Goal: Task Accomplishment & Management: Manage account settings

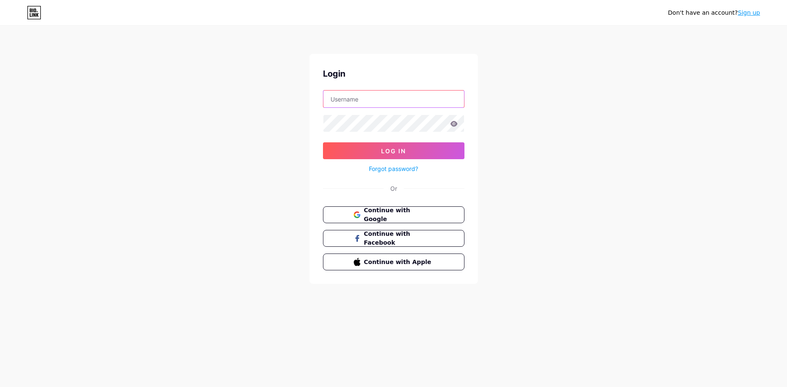
click at [365, 100] on input "text" at bounding box center [393, 99] width 141 height 17
click at [392, 215] on span "Continue with Google" at bounding box center [398, 215] width 70 height 18
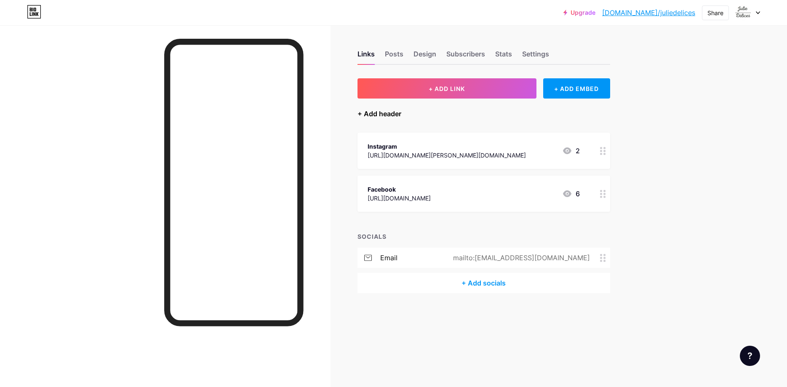
click at [394, 111] on div "+ Add header" at bounding box center [380, 114] width 44 height 10
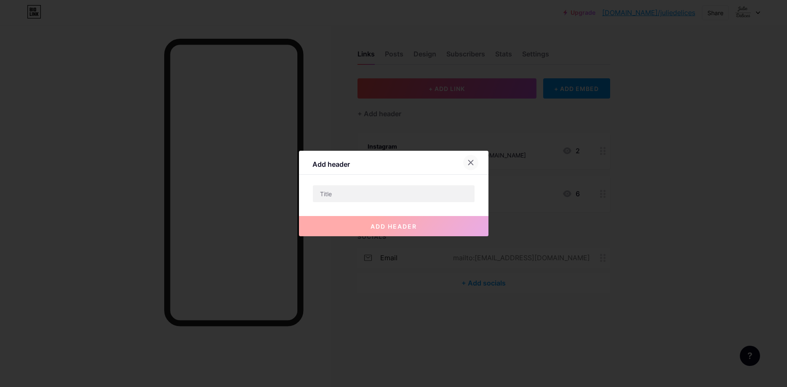
click at [471, 158] on div at bounding box center [470, 162] width 15 height 15
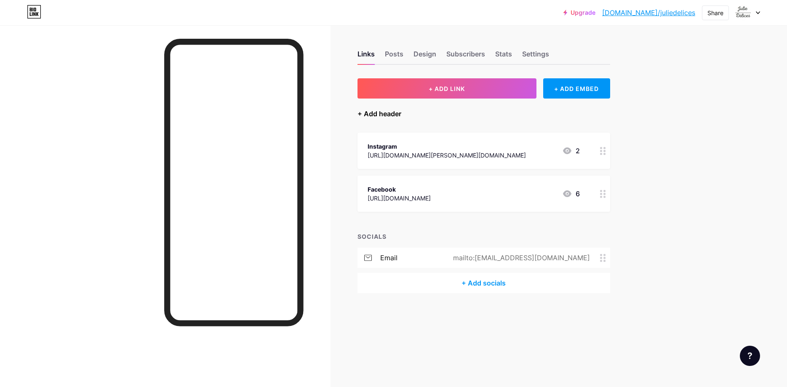
click at [390, 117] on div "+ Add header" at bounding box center [380, 114] width 44 height 10
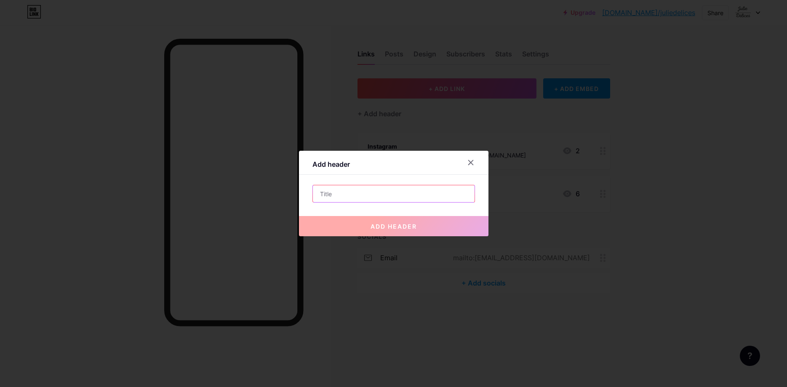
click at [345, 195] on input "text" at bounding box center [394, 193] width 162 height 17
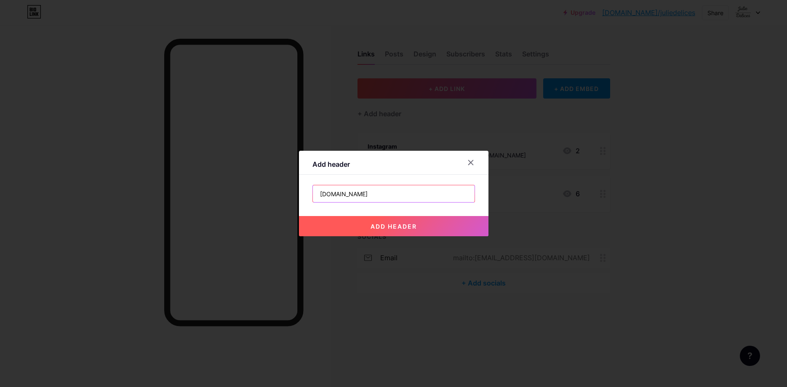
type input "[DOMAIN_NAME]"
click at [387, 223] on span "add header" at bounding box center [394, 226] width 46 height 7
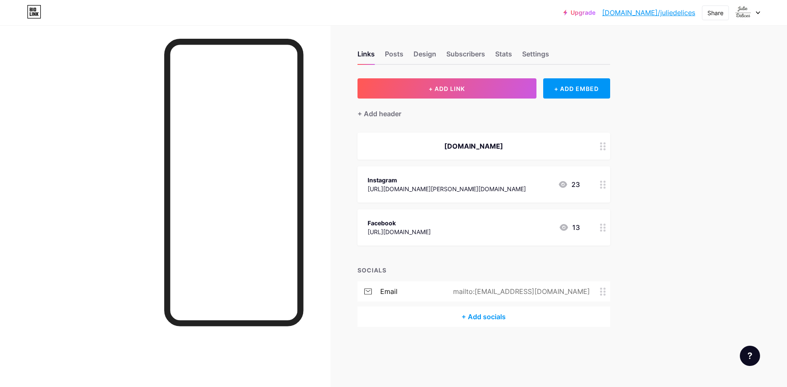
click at [487, 148] on div "[DOMAIN_NAME]" at bounding box center [474, 146] width 212 height 10
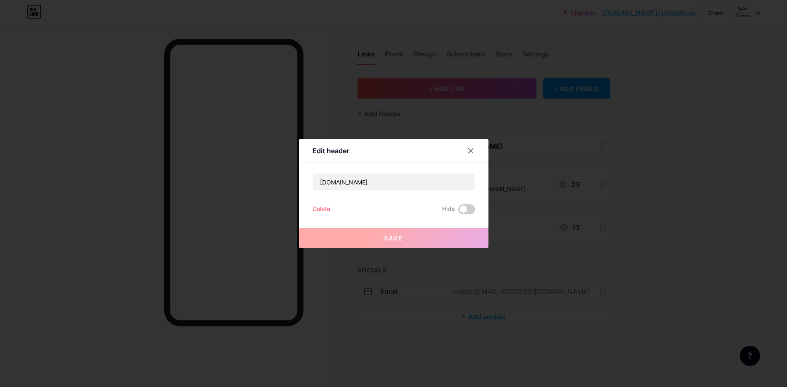
click at [325, 211] on div "Delete" at bounding box center [322, 209] width 18 height 10
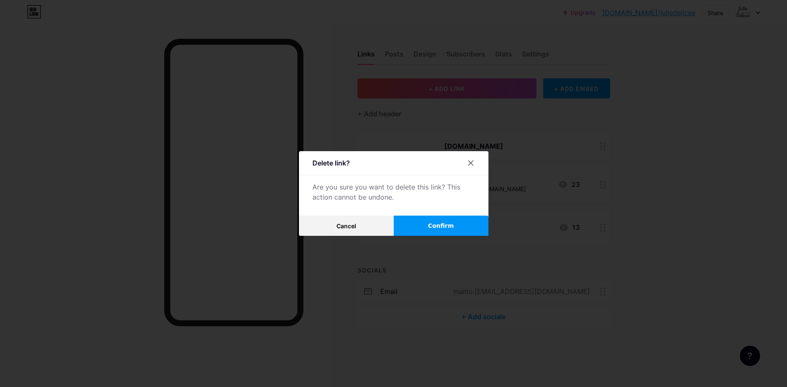
click at [449, 221] on button "Confirm" at bounding box center [441, 226] width 95 height 20
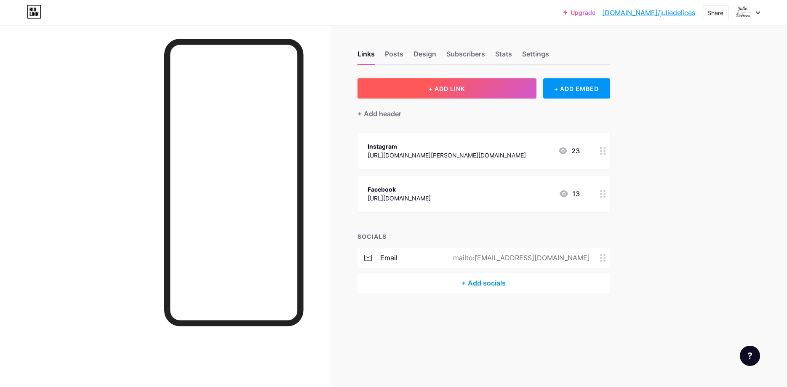
click at [465, 88] on span "+ ADD LINK" at bounding box center [447, 88] width 36 height 7
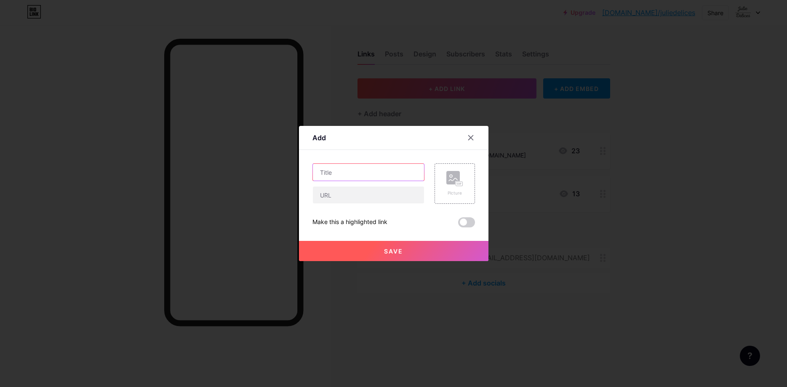
click at [344, 173] on input "text" at bounding box center [368, 172] width 111 height 17
type input "[DOMAIN_NAME]"
click at [347, 197] on input "text" at bounding box center [368, 195] width 111 height 17
paste input "[DOMAIN_NAME]"
type input "[DOMAIN_NAME]"
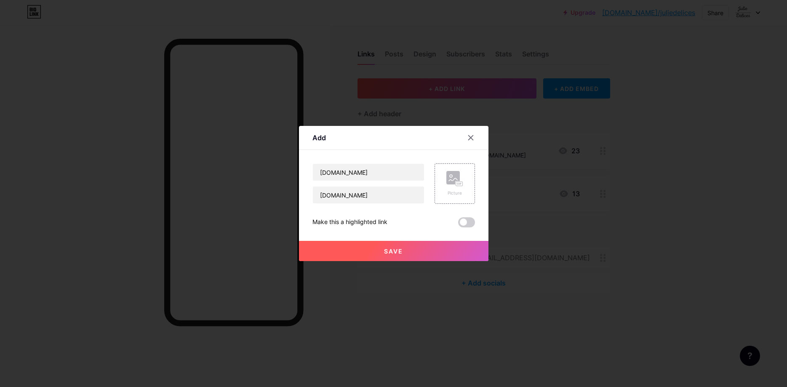
click at [392, 251] on span "Save" at bounding box center [393, 251] width 19 height 7
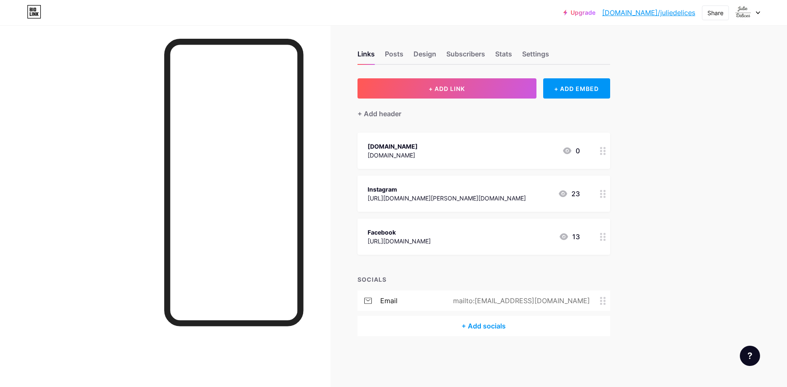
click at [442, 151] on div "[DOMAIN_NAME] [DOMAIN_NAME] 0" at bounding box center [474, 150] width 212 height 19
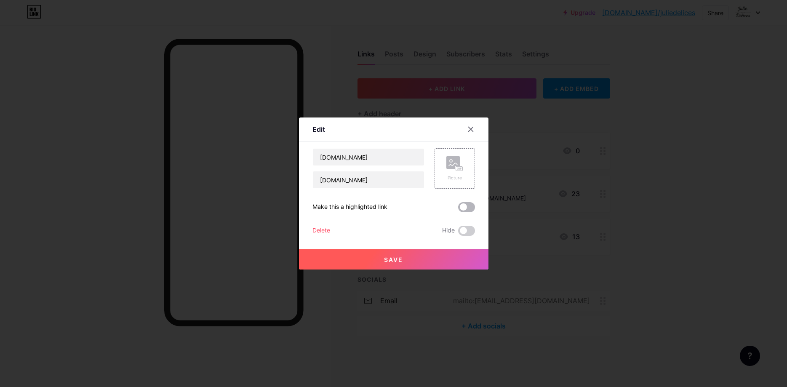
click at [465, 210] on span at bounding box center [466, 207] width 17 height 10
click at [458, 209] on input "checkbox" at bounding box center [458, 209] width 0 height 0
click at [399, 255] on button "Save" at bounding box center [394, 259] width 190 height 20
